Goal: Information Seeking & Learning: Learn about a topic

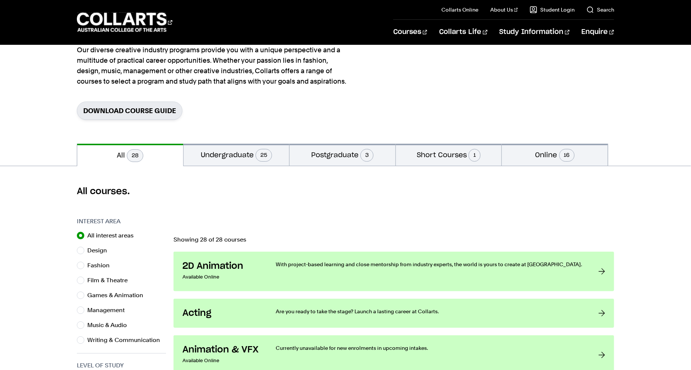
scroll to position [71, 0]
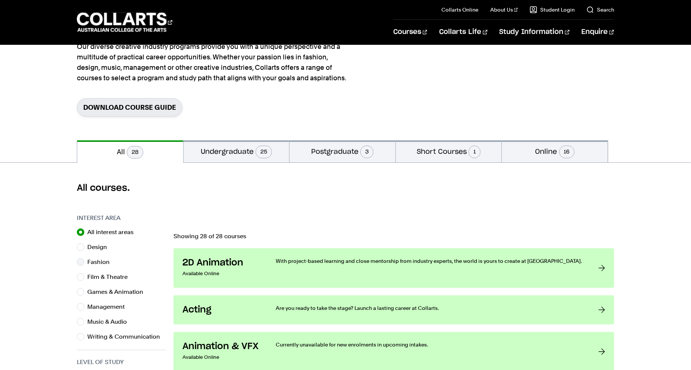
click at [90, 260] on label "Fashion" at bounding box center [101, 262] width 28 height 10
click at [84, 260] on input "Fashion" at bounding box center [80, 261] width 7 height 7
radio input "true"
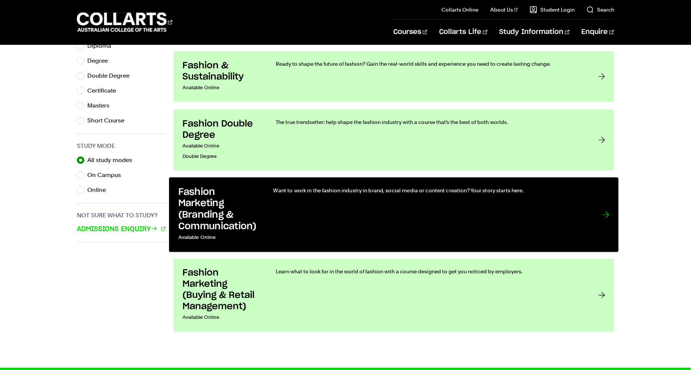
scroll to position [422, 0]
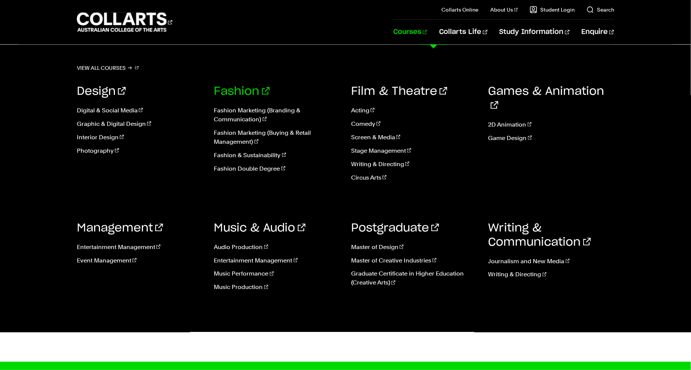
click at [233, 90] on link "Fashion" at bounding box center [242, 91] width 56 height 11
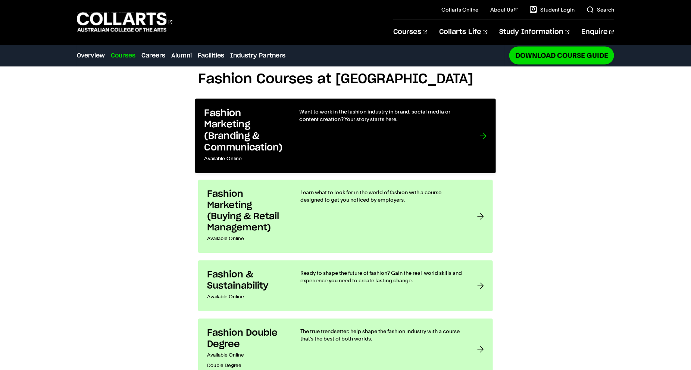
scroll to position [619, 0]
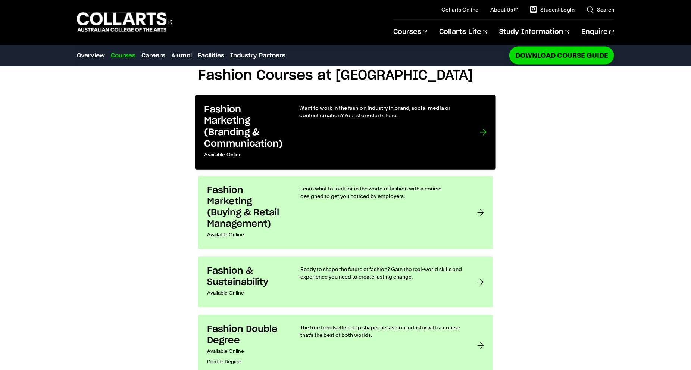
click at [486, 145] on div at bounding box center [483, 132] width 7 height 56
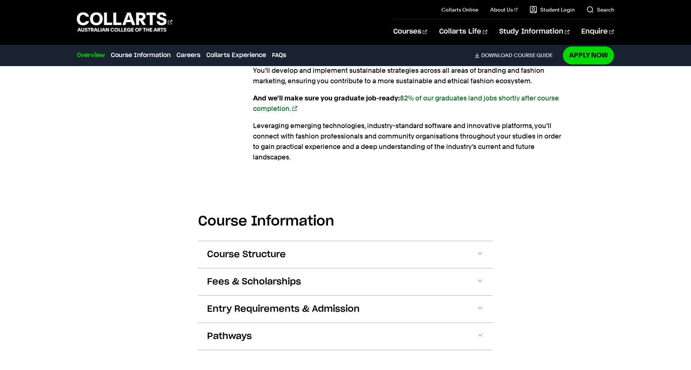
scroll to position [726, 0]
